Goal: Book appointment/travel/reservation

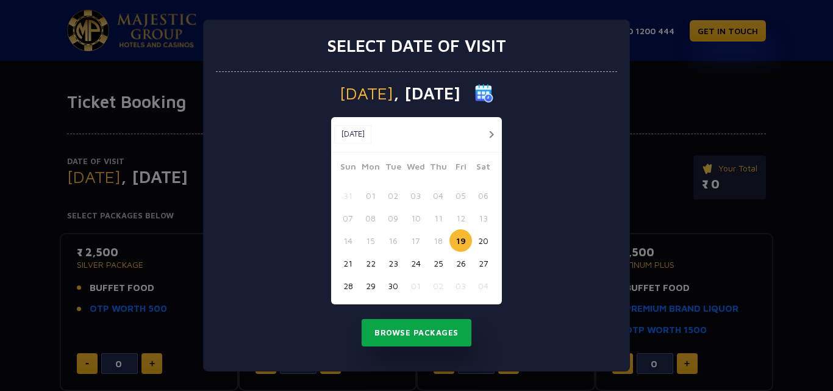
click at [412, 335] on button "Browse Packages" at bounding box center [416, 333] width 110 height 28
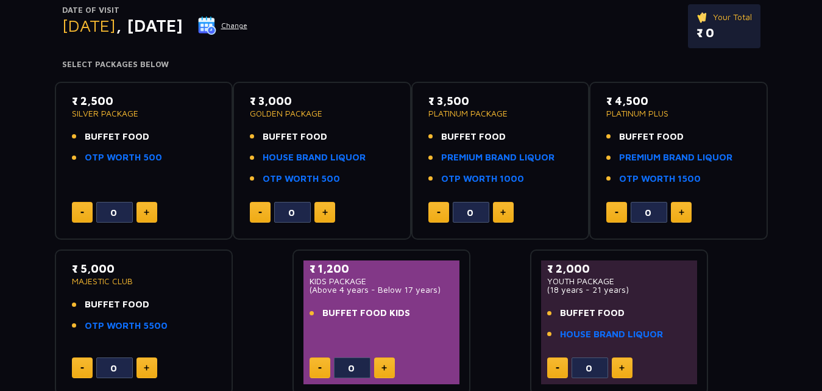
scroll to position [152, 0]
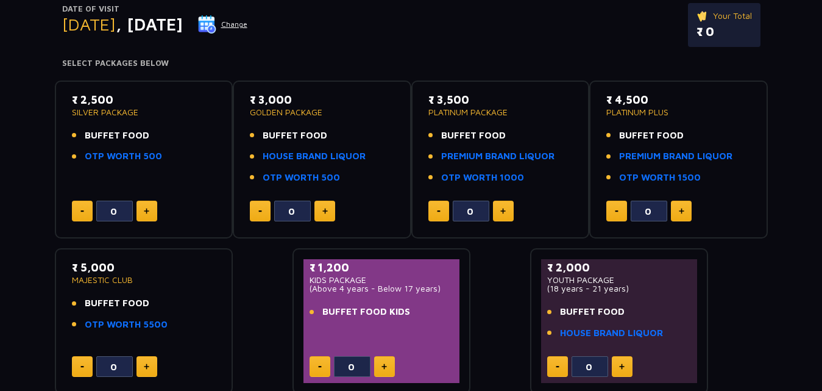
click at [248, 16] on button "Change" at bounding box center [222, 25] width 51 height 20
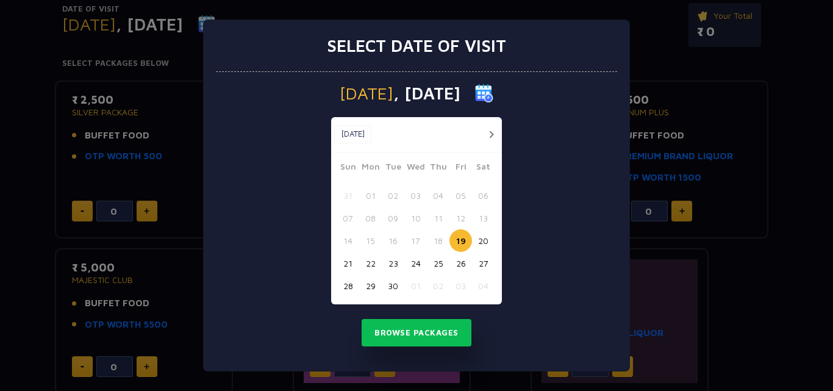
click at [432, 260] on button "25" at bounding box center [438, 263] width 23 height 23
click at [424, 329] on button "Browse Packages" at bounding box center [416, 333] width 110 height 28
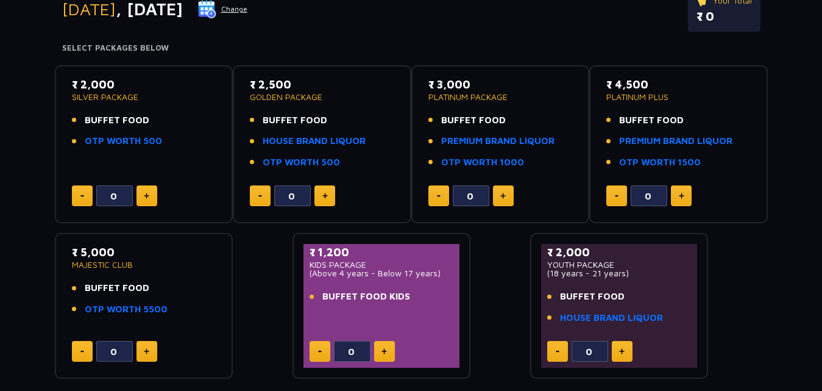
scroll to position [163, 0]
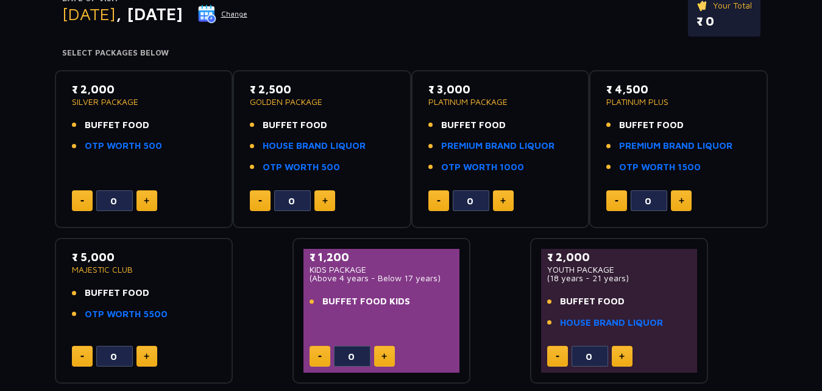
click at [216, 13] on img at bounding box center [207, 14] width 18 height 18
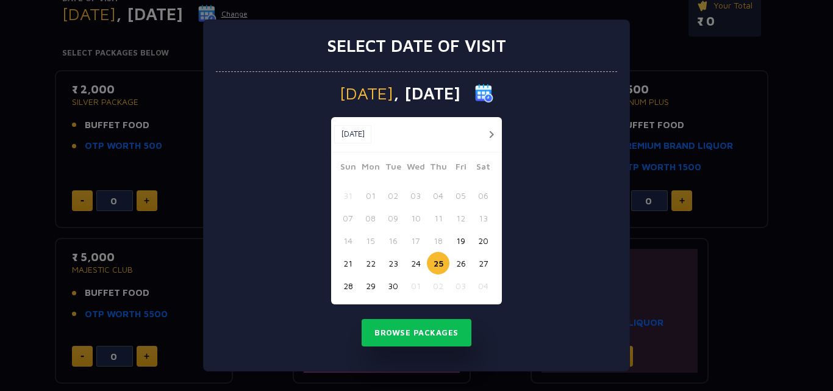
click at [459, 240] on button "19" at bounding box center [460, 240] width 23 height 23
click at [427, 331] on button "Browse Packages" at bounding box center [416, 333] width 110 height 28
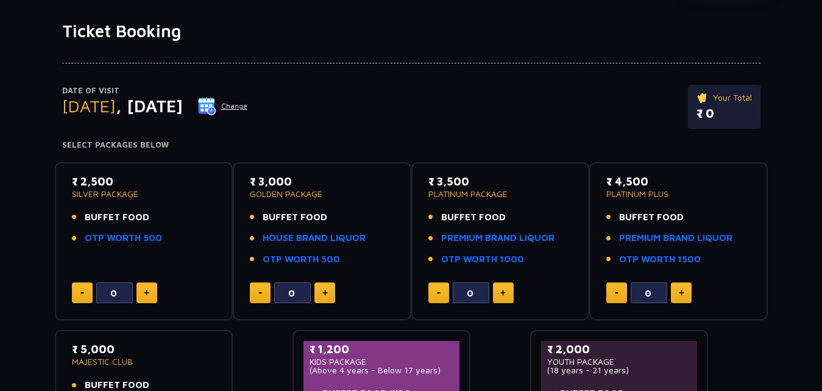
scroll to position [81, 0]
